Goal: Task Accomplishment & Management: Manage account settings

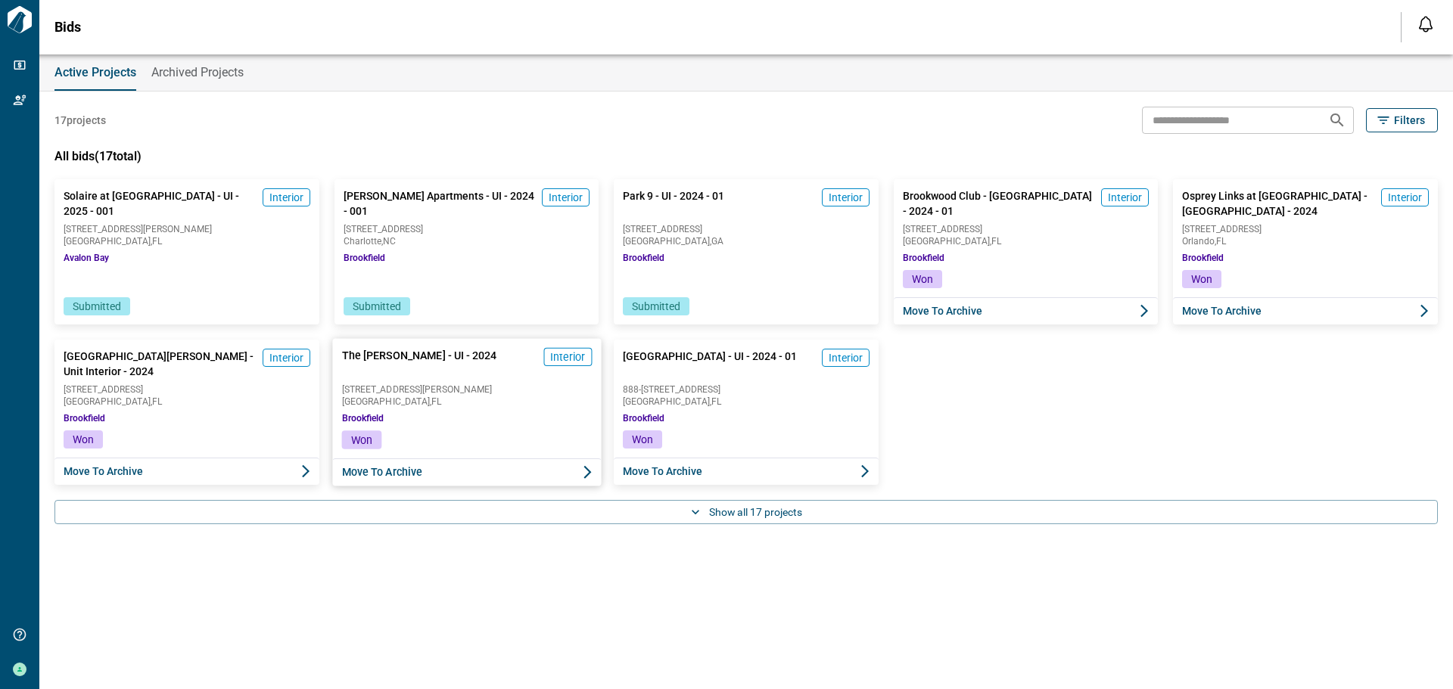
click at [443, 386] on span "15501 Bruce B. Downs Blvd." at bounding box center [466, 388] width 250 height 9
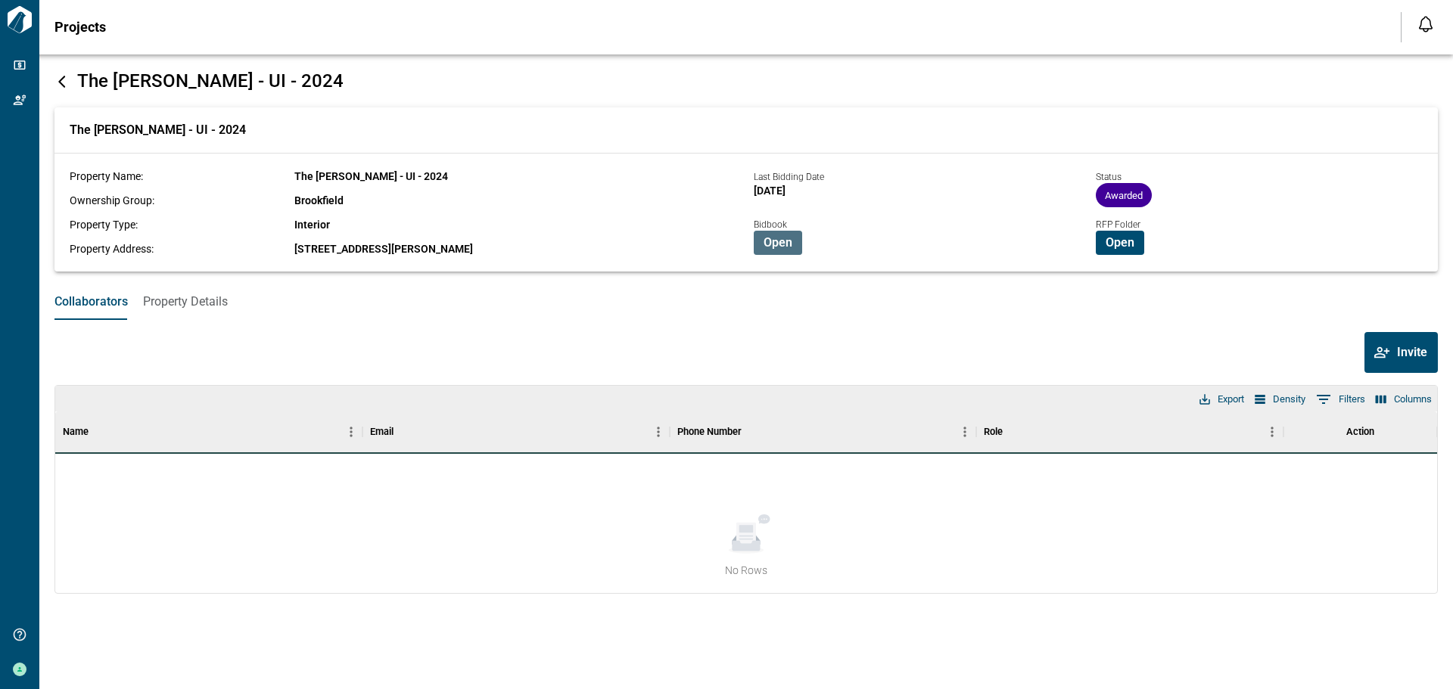
click at [772, 246] on span "Open" at bounding box center [778, 242] width 29 height 15
